Goal: Task Accomplishment & Management: Manage account settings

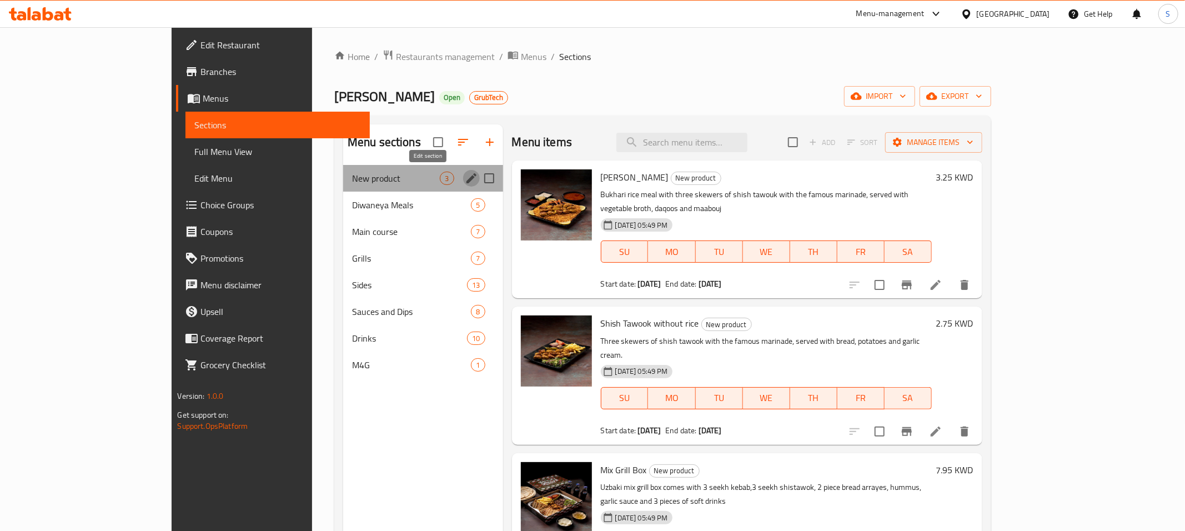
click at [465, 181] on icon "edit" at bounding box center [471, 178] width 13 height 13
click at [467, 179] on icon "edit" at bounding box center [472, 178] width 10 height 10
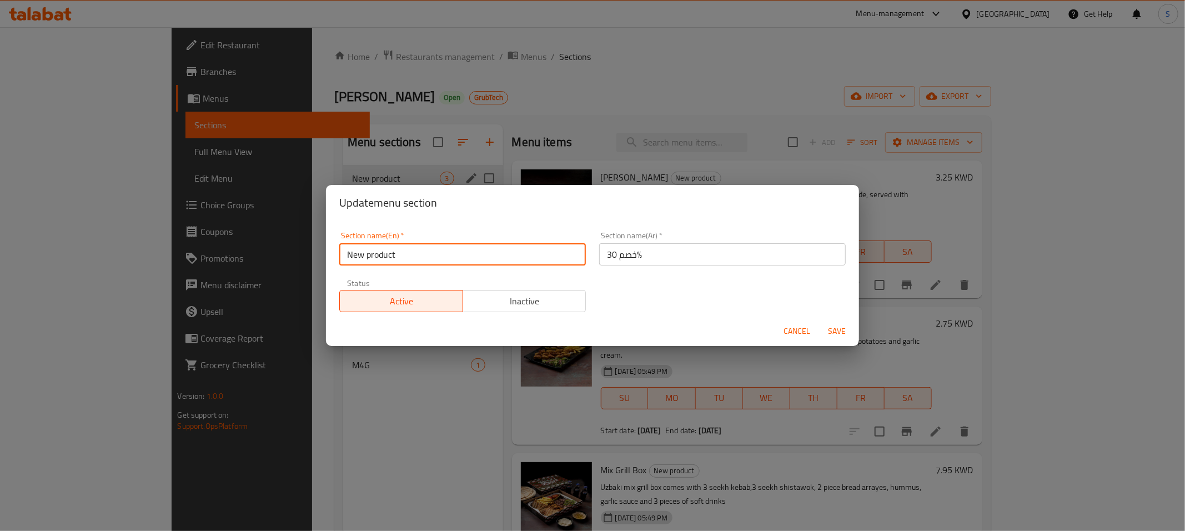
click at [441, 263] on input "New product" at bounding box center [462, 254] width 247 height 22
type input "30% Off"
click at [835, 331] on span "Save" at bounding box center [837, 331] width 27 height 14
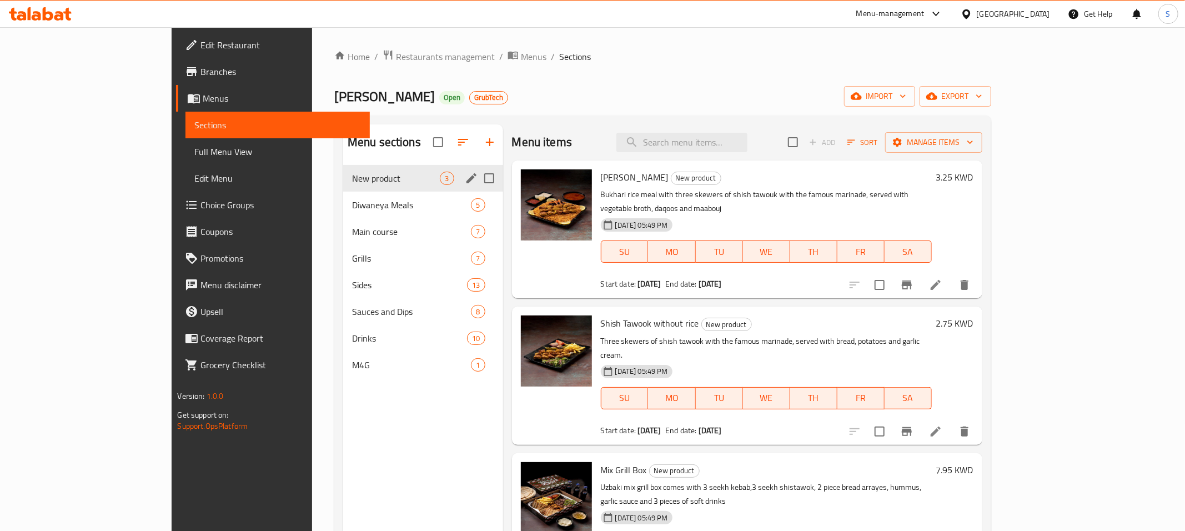
click at [511, 86] on div "Bukhari Al Uzbaki Open GrubTech import export" at bounding box center [662, 96] width 657 height 21
click at [932, 177] on h6 "Bukhari shish Tawouk New product" at bounding box center [766, 177] width 331 height 16
click at [885, 91] on div "Bukhari Al Uzbaki Open GrubTech import export" at bounding box center [662, 96] width 657 height 21
click at [396, 54] on span "Restaurants management" at bounding box center [445, 56] width 99 height 13
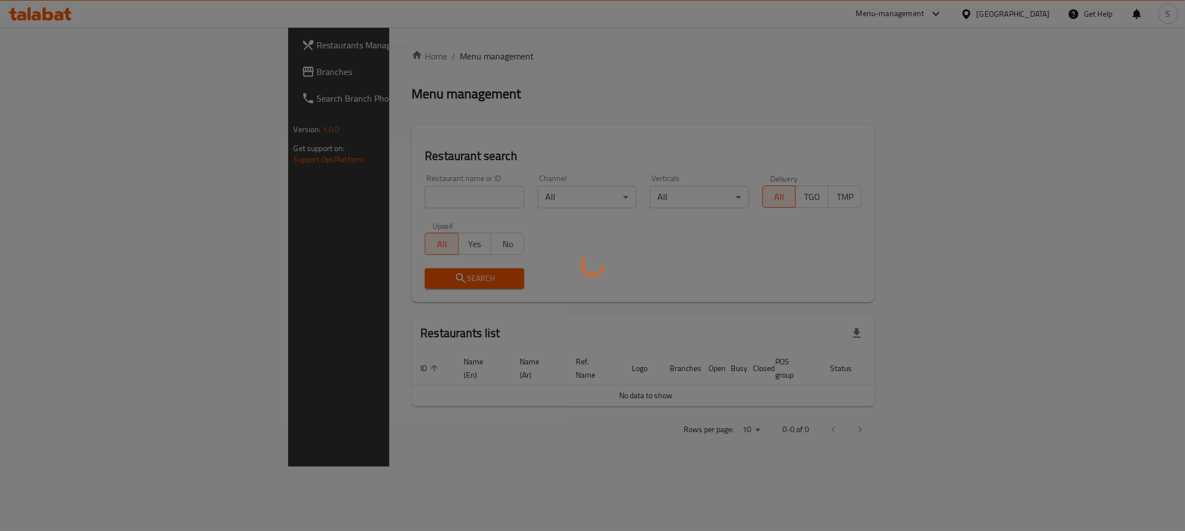
click at [360, 204] on div at bounding box center [592, 265] width 1185 height 531
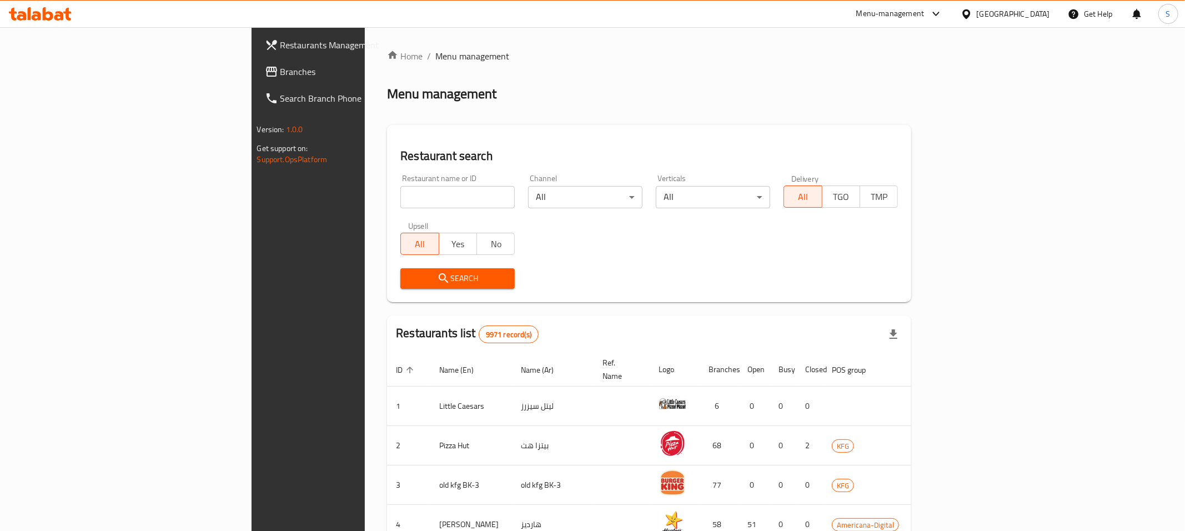
click at [400, 193] on input "search" at bounding box center [457, 197] width 114 height 22
click at [400, 201] on input "search" at bounding box center [457, 197] width 114 height 22
type input "Parivaa"
click button "Search" at bounding box center [457, 278] width 114 height 21
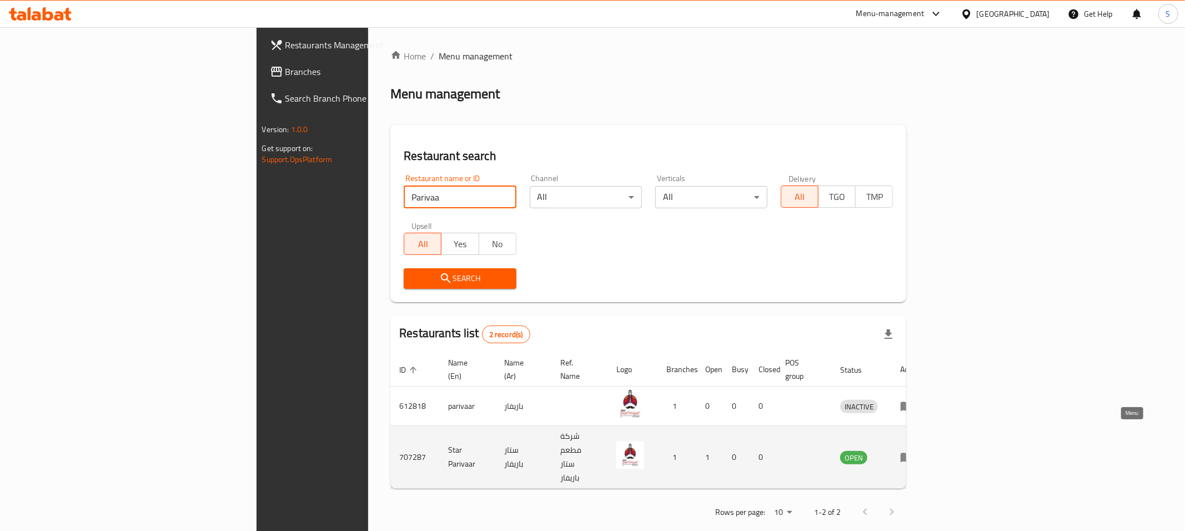
click at [913, 453] on icon "enhanced table" at bounding box center [907, 457] width 12 height 9
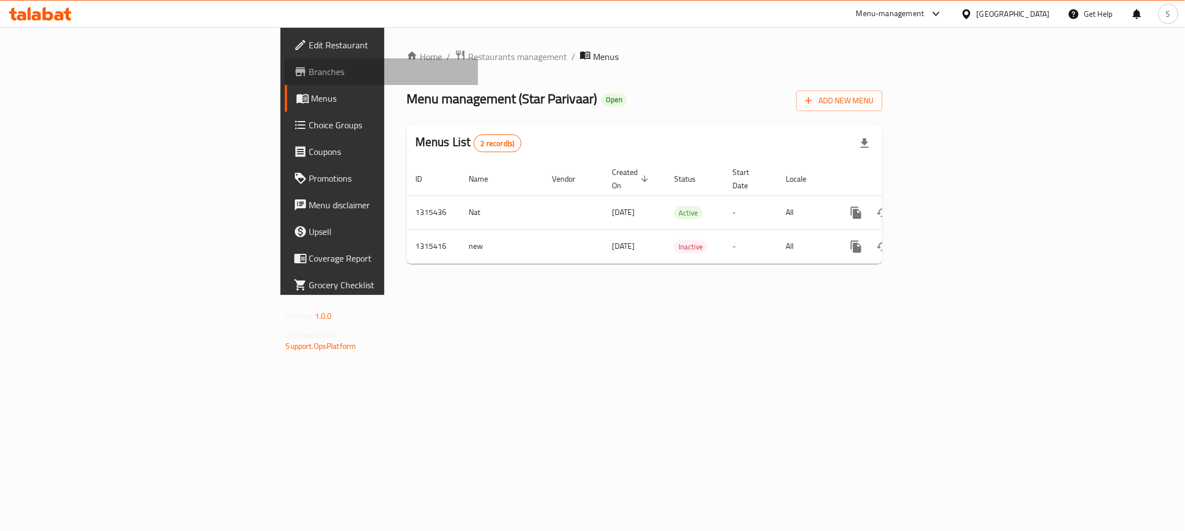
click at [309, 76] on span "Branches" at bounding box center [389, 71] width 160 height 13
